Goal: Communication & Community: Share content

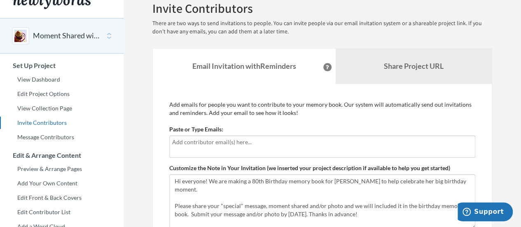
scroll to position [14, 0]
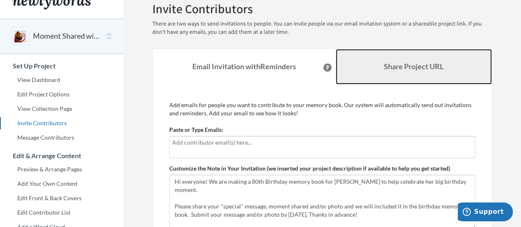
click at [402, 69] on b "Share Project URL" at bounding box center [414, 66] width 60 height 9
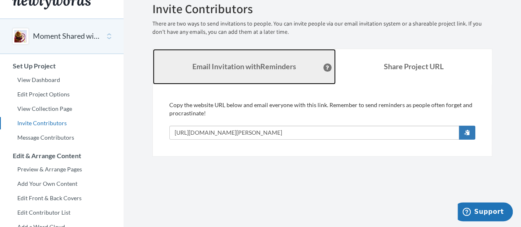
click at [277, 63] on strong "Email Invitation with Reminders" at bounding box center [244, 66] width 104 height 9
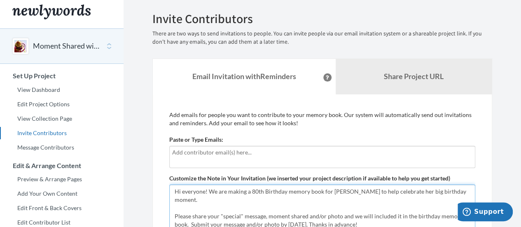
scroll to position [0, 0]
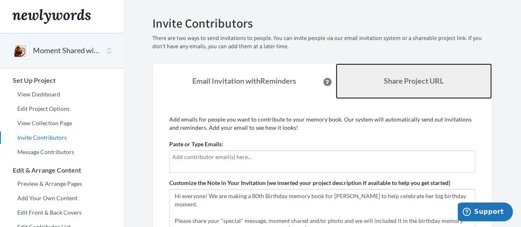
click at [413, 84] on b "Share Project URL" at bounding box center [414, 80] width 60 height 9
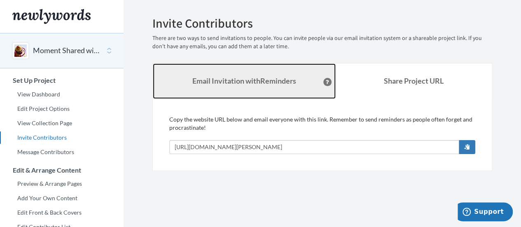
click at [263, 74] on link "Email Invitation with Reminders" at bounding box center [244, 80] width 183 height 35
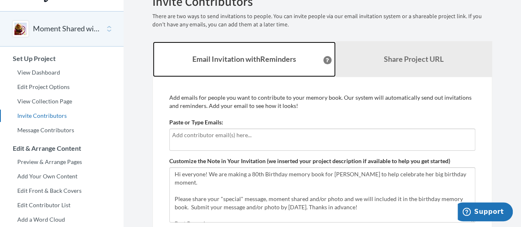
scroll to position [12, 0]
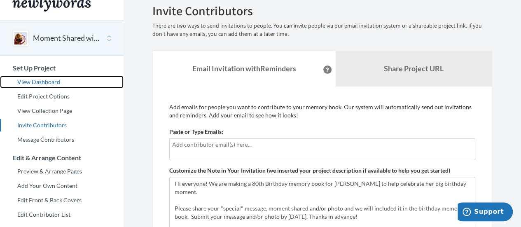
click at [43, 82] on link "View Dashboard" at bounding box center [62, 82] width 124 height 12
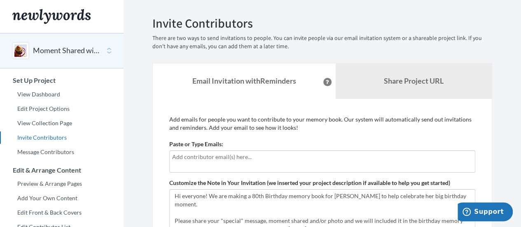
drag, startPoint x: 192, startPoint y: 153, endPoint x: 183, endPoint y: 159, distance: 11.5
click at [183, 159] on input "text" at bounding box center [322, 156] width 300 height 9
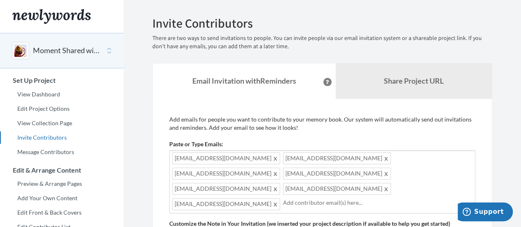
click at [279, 199] on span at bounding box center [276, 204] width 6 height 10
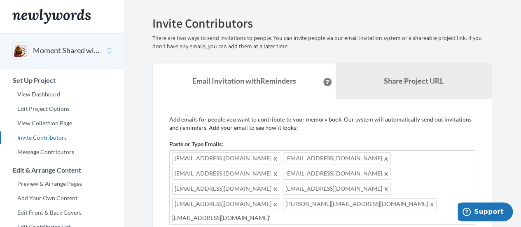
type input "[EMAIL_ADDRESS][DOMAIN_NAME]"
type input "[PERSON_NAME][EMAIL_ADDRESS][DOMAIN_NAME]"
type input "[EMAIL_ADDRESS][DOMAIN_NAME]"
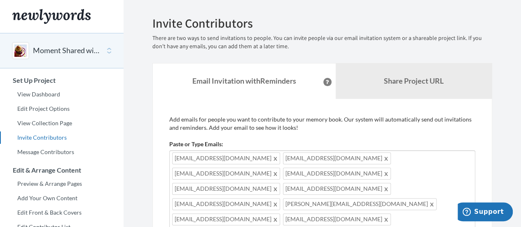
type input "[EMAIL_ADDRESS][DOMAIN_NAME]"
click at [335, 218] on div "[EMAIL_ADDRESS][DOMAIN_NAME] [EMAIL_ADDRESS][DOMAIN_NAME] [EMAIL_ADDRESS][DOMAI…" at bounding box center [322, 212] width 306 height 124
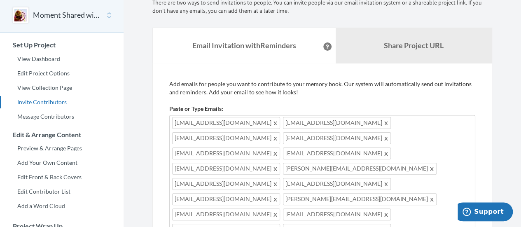
scroll to position [36, 0]
type input "[EMAIL_ADDRESS][DOMAIN_NAME]"
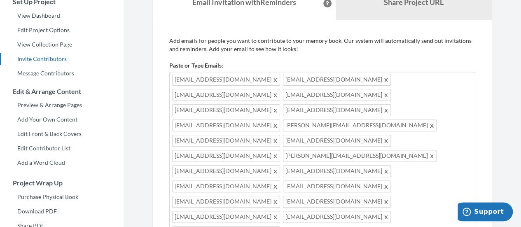
scroll to position [83, 0]
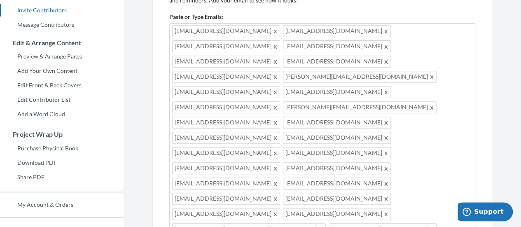
scroll to position [136, 0]
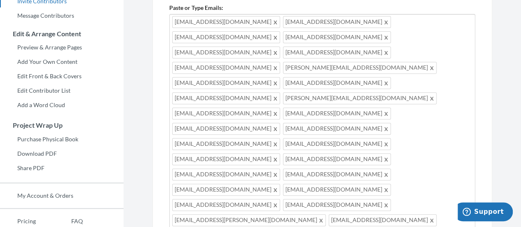
type input "[EMAIL_ADDRESS][DOMAIN_NAME]"
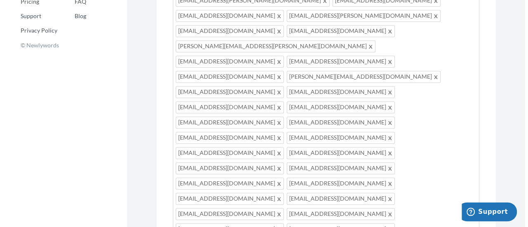
scroll to position [379, 0]
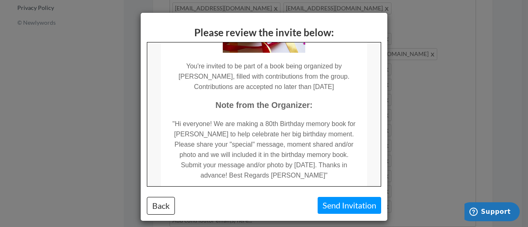
scroll to position [125, 0]
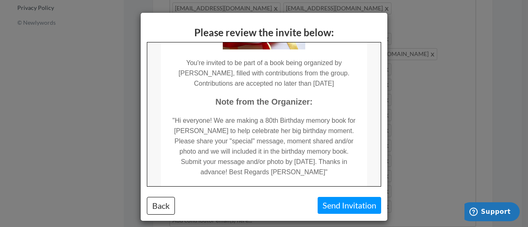
click at [253, 152] on td ""Hi everyone! We are making a 80th Birthday memory book for [PERSON_NAME] to he…" at bounding box center [263, 142] width 206 height 70
drag, startPoint x: 106, startPoint y: 110, endPoint x: 157, endPoint y: 208, distance: 110.0
click at [157, 208] on button "Back" at bounding box center [161, 206] width 28 height 18
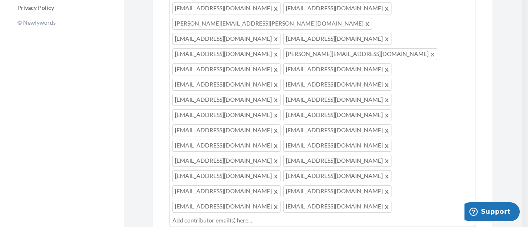
scroll to position [349, 0]
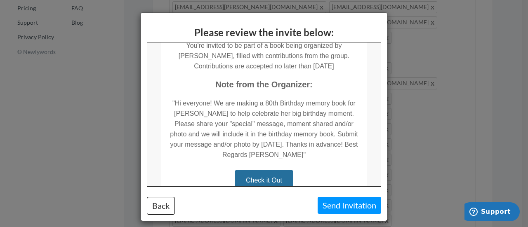
scroll to position [140, 0]
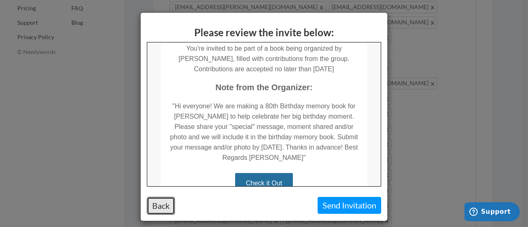
click at [159, 205] on button "Back" at bounding box center [161, 206] width 28 height 18
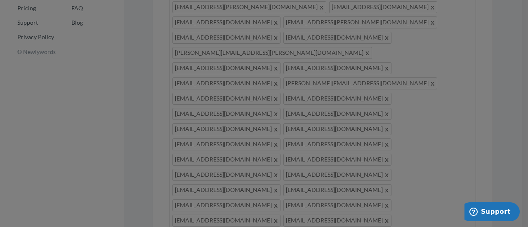
scroll to position [0, 0]
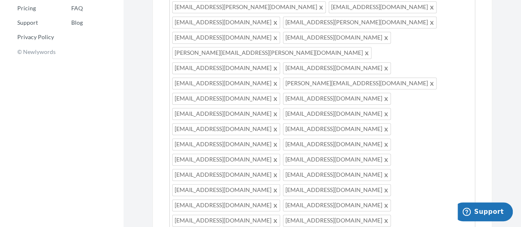
type textarea "Hi everyone! We are creating an 80th Birthday memory book for [PERSON_NAME] to …"
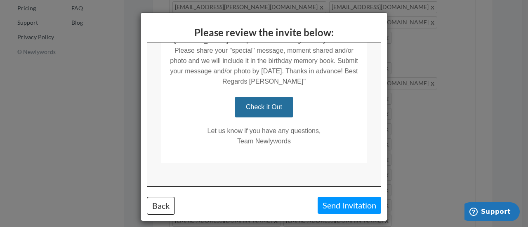
scroll to position [221, 0]
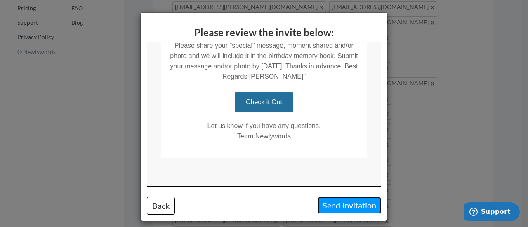
click at [345, 206] on button "Send Invitation" at bounding box center [348, 205] width 63 height 17
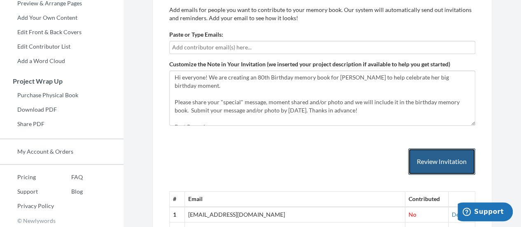
scroll to position [181, 0]
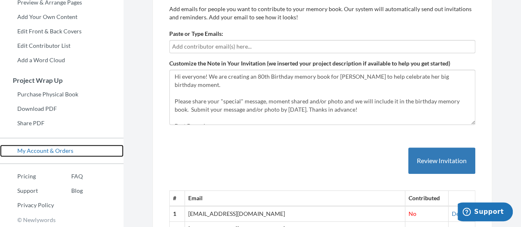
click at [41, 150] on link "My Account & Orders" at bounding box center [62, 151] width 124 height 12
